Goal: Information Seeking & Learning: Learn about a topic

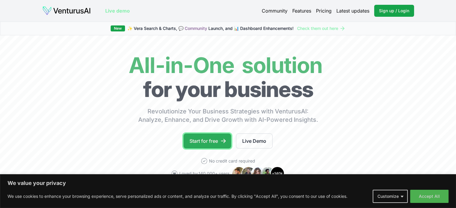
click at [207, 141] on link "Start for free" at bounding box center [207, 141] width 48 height 15
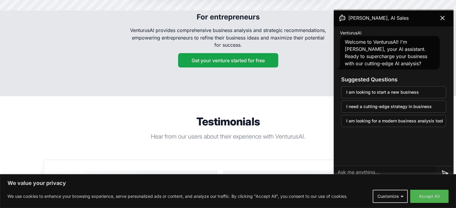
scroll to position [1100, 0]
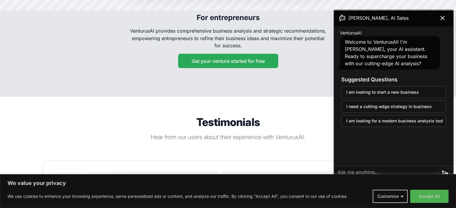
click at [259, 54] on button "Get your venture started for free" at bounding box center [228, 61] width 100 height 14
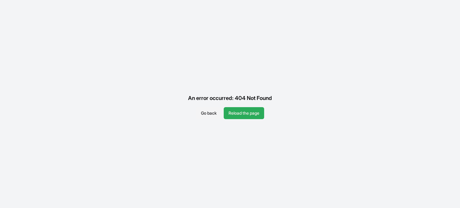
click at [253, 114] on button "Reload the page" at bounding box center [244, 113] width 40 height 12
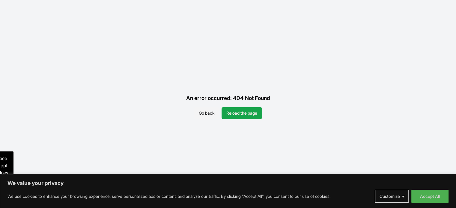
click at [253, 114] on button "Reload the page" at bounding box center [241, 113] width 40 height 12
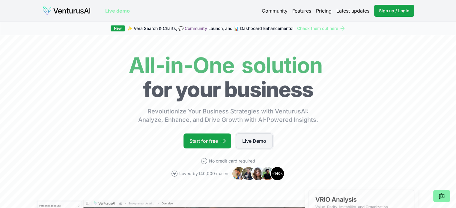
click at [254, 143] on link "Live Demo" at bounding box center [254, 141] width 37 height 15
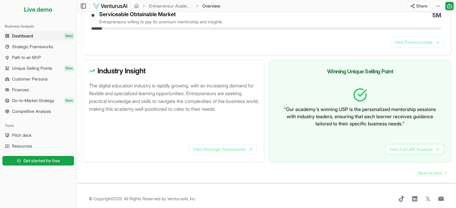
scroll to position [335, 0]
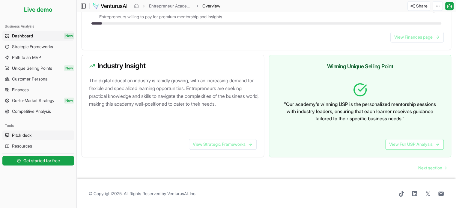
click at [33, 139] on link "Pitch deck" at bounding box center [38, 136] width 72 height 10
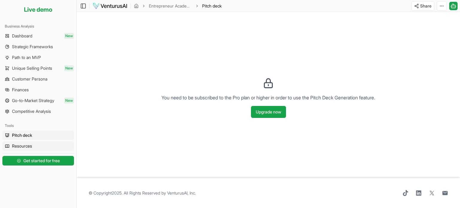
click at [34, 146] on link "Resources" at bounding box center [38, 146] width 72 height 10
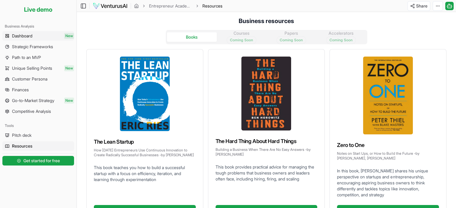
click at [28, 34] on span "Dashboard" at bounding box center [22, 36] width 20 height 6
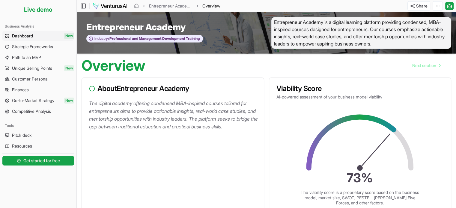
click at [116, 5] on img at bounding box center [110, 5] width 35 height 7
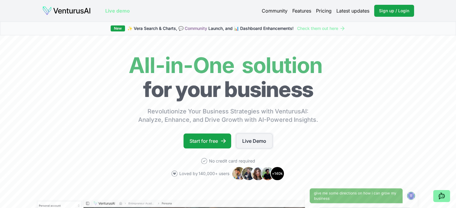
click at [244, 144] on link "Live Demo" at bounding box center [254, 141] width 37 height 15
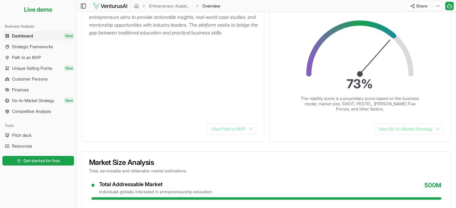
scroll to position [94, 0]
click at [238, 129] on link "View Path to MVP" at bounding box center [231, 128] width 49 height 11
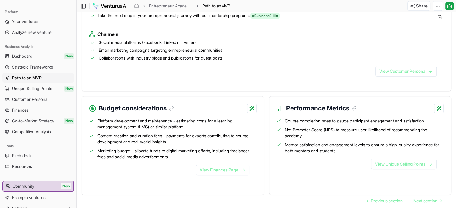
scroll to position [609, 0]
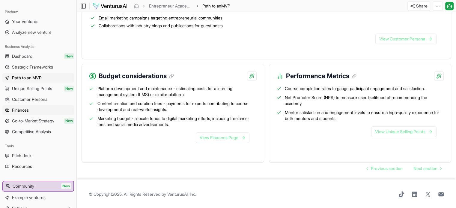
click at [52, 113] on link "Finances" at bounding box center [38, 110] width 72 height 10
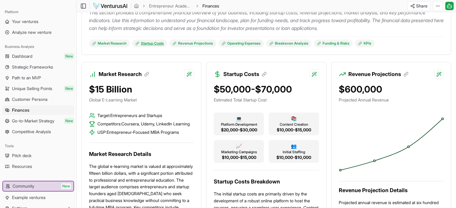
scroll to position [91, 0]
click at [32, 34] on span "Analyze new venture" at bounding box center [32, 32] width 40 height 6
